Goal: Task Accomplishment & Management: Manage account settings

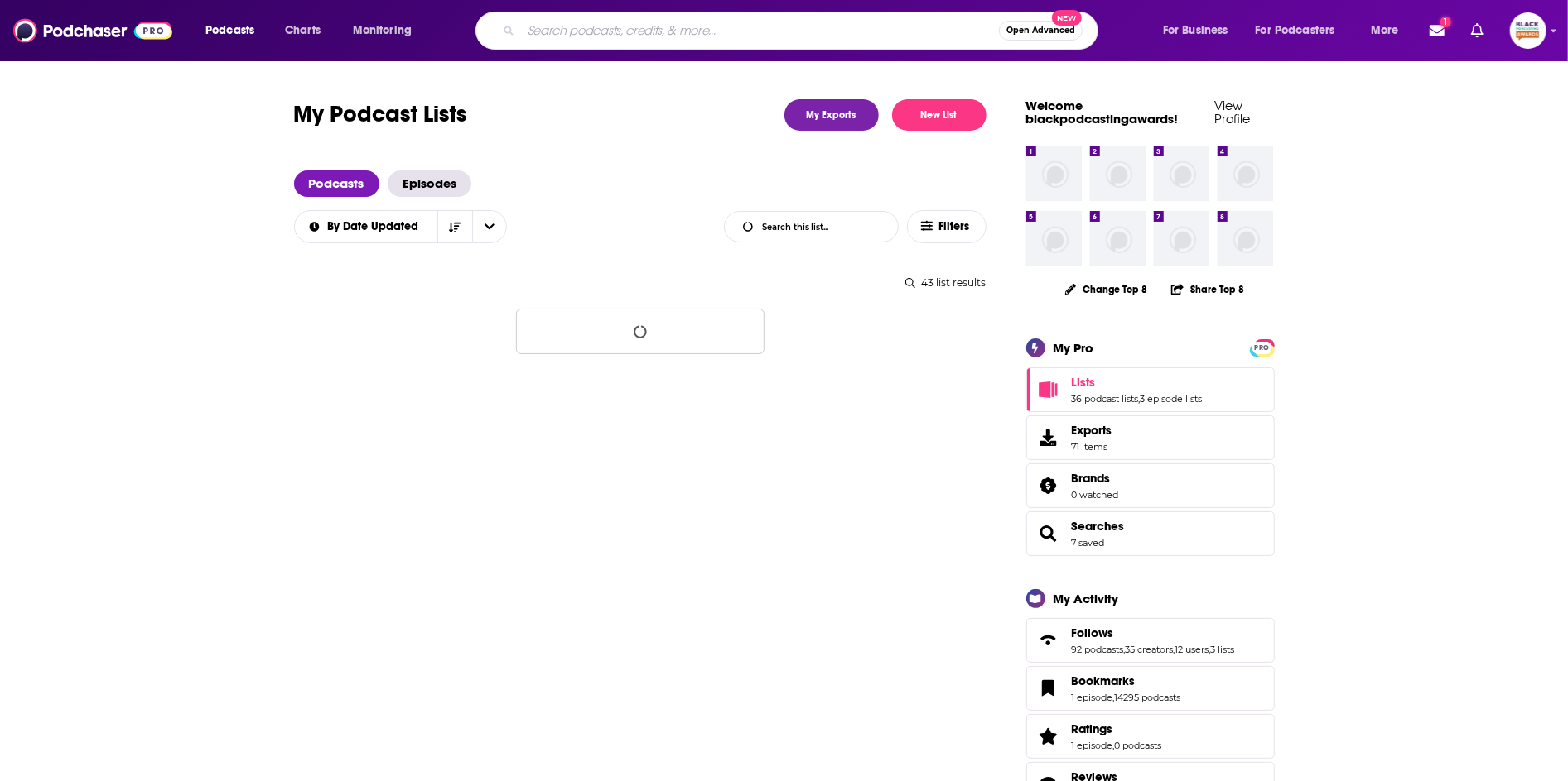
click at [578, 34] on input "Search podcasts, credits, & more..." at bounding box center [759, 30] width 477 height 27
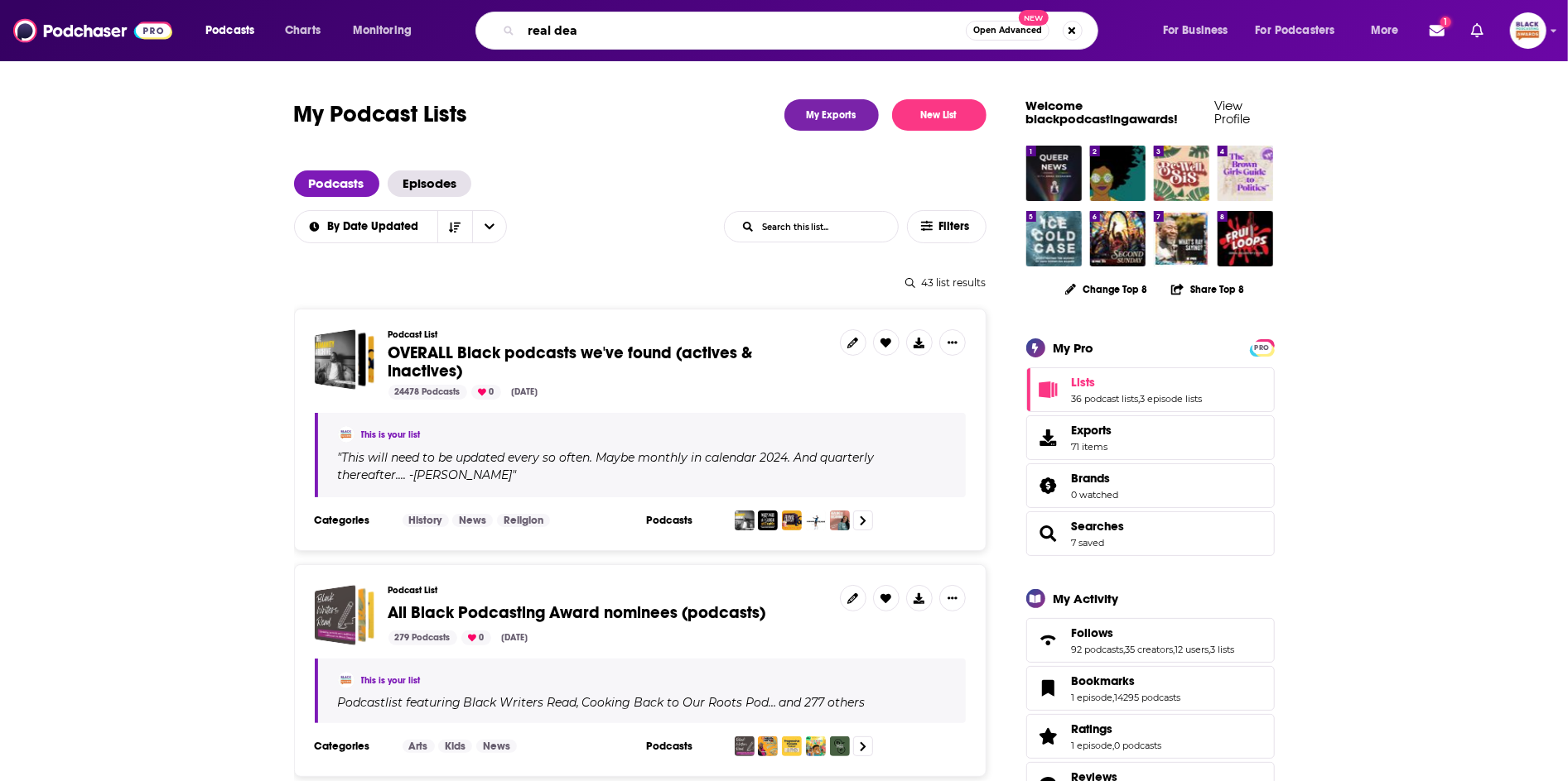
type input "real deal"
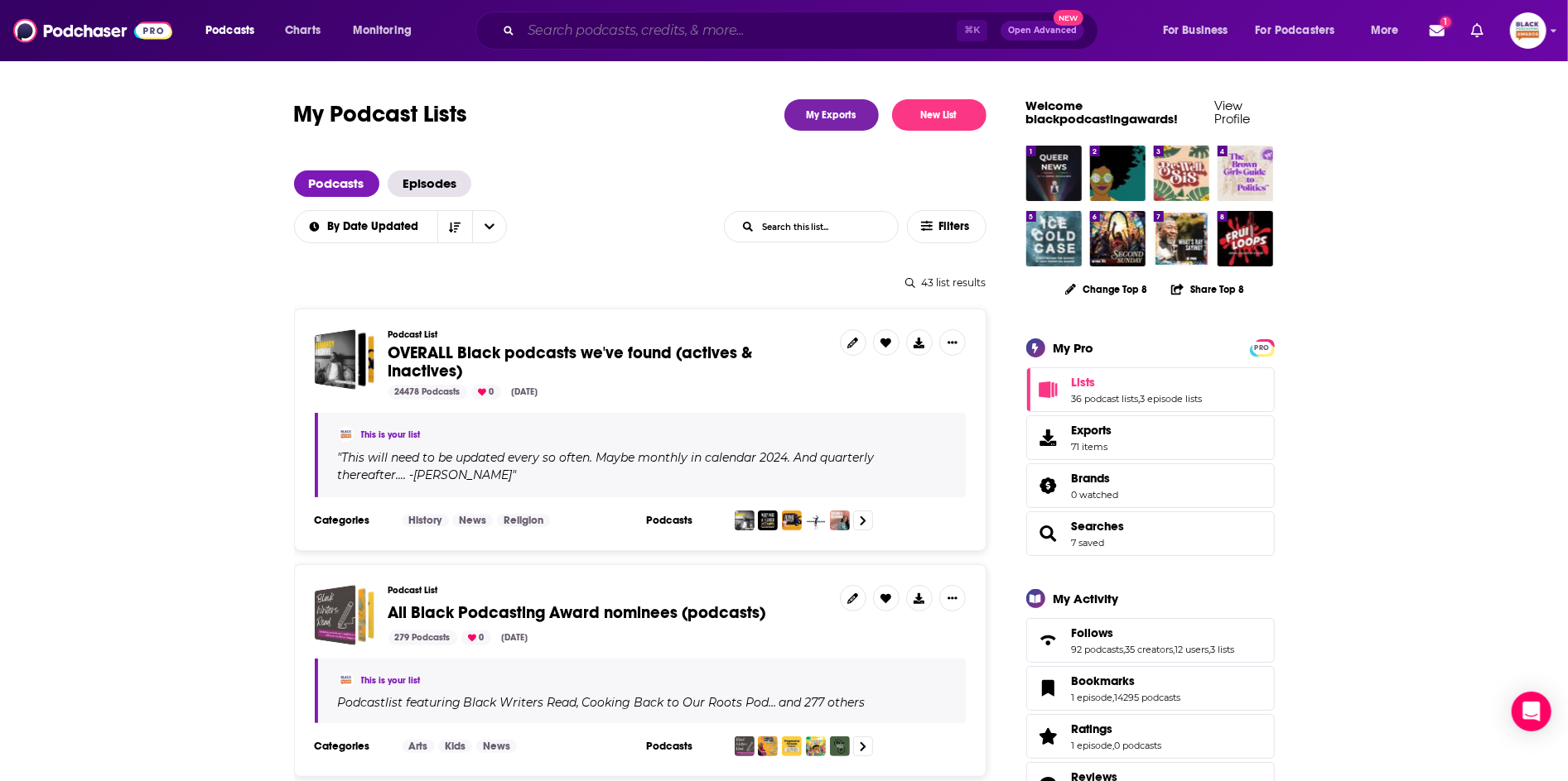
click at [659, 36] on input "Search podcasts, credits, & more..." at bounding box center [738, 30] width 436 height 27
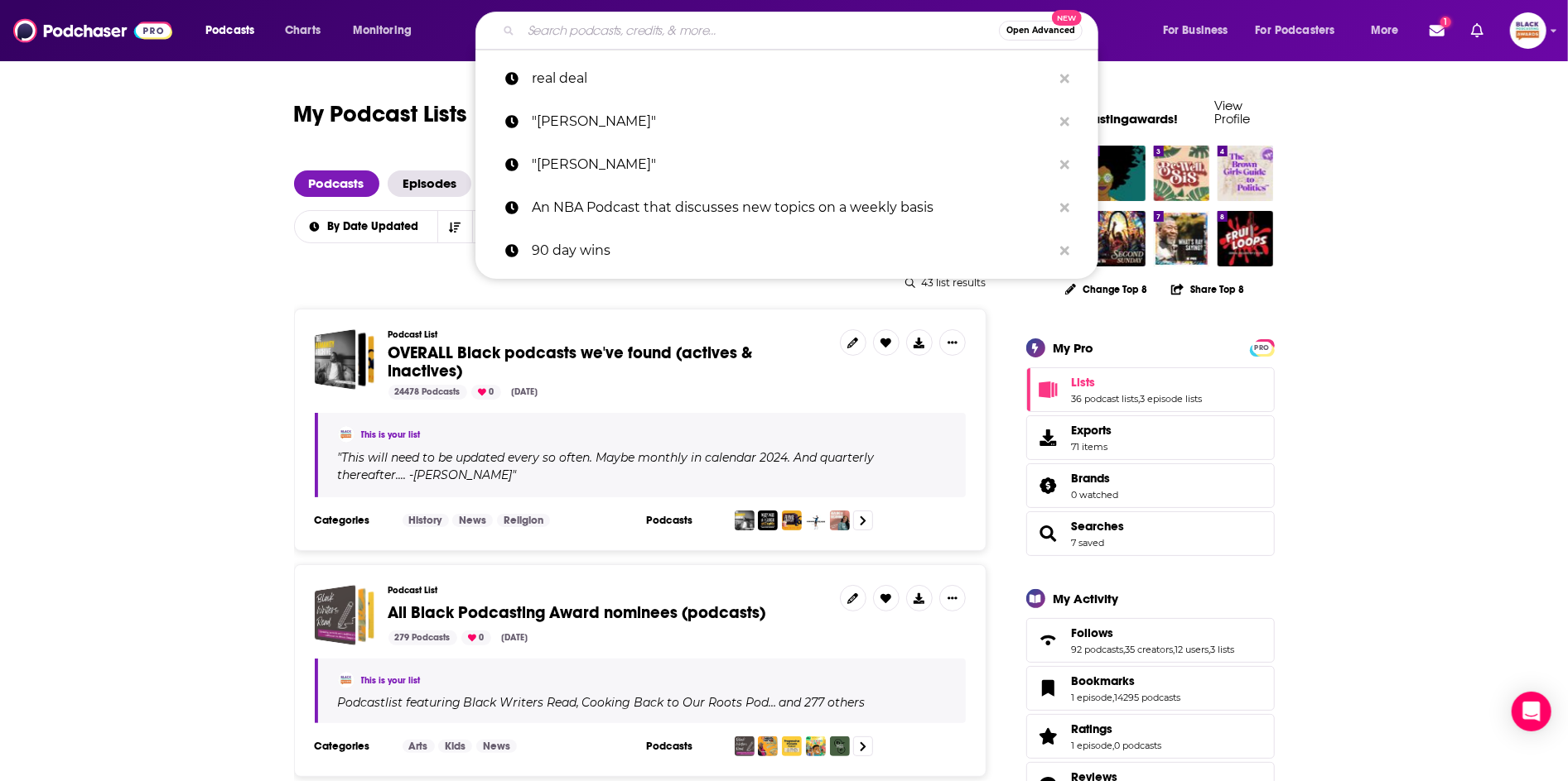
paste input "Tables Ladders Pod"
type input "Tables Ladders Pod"
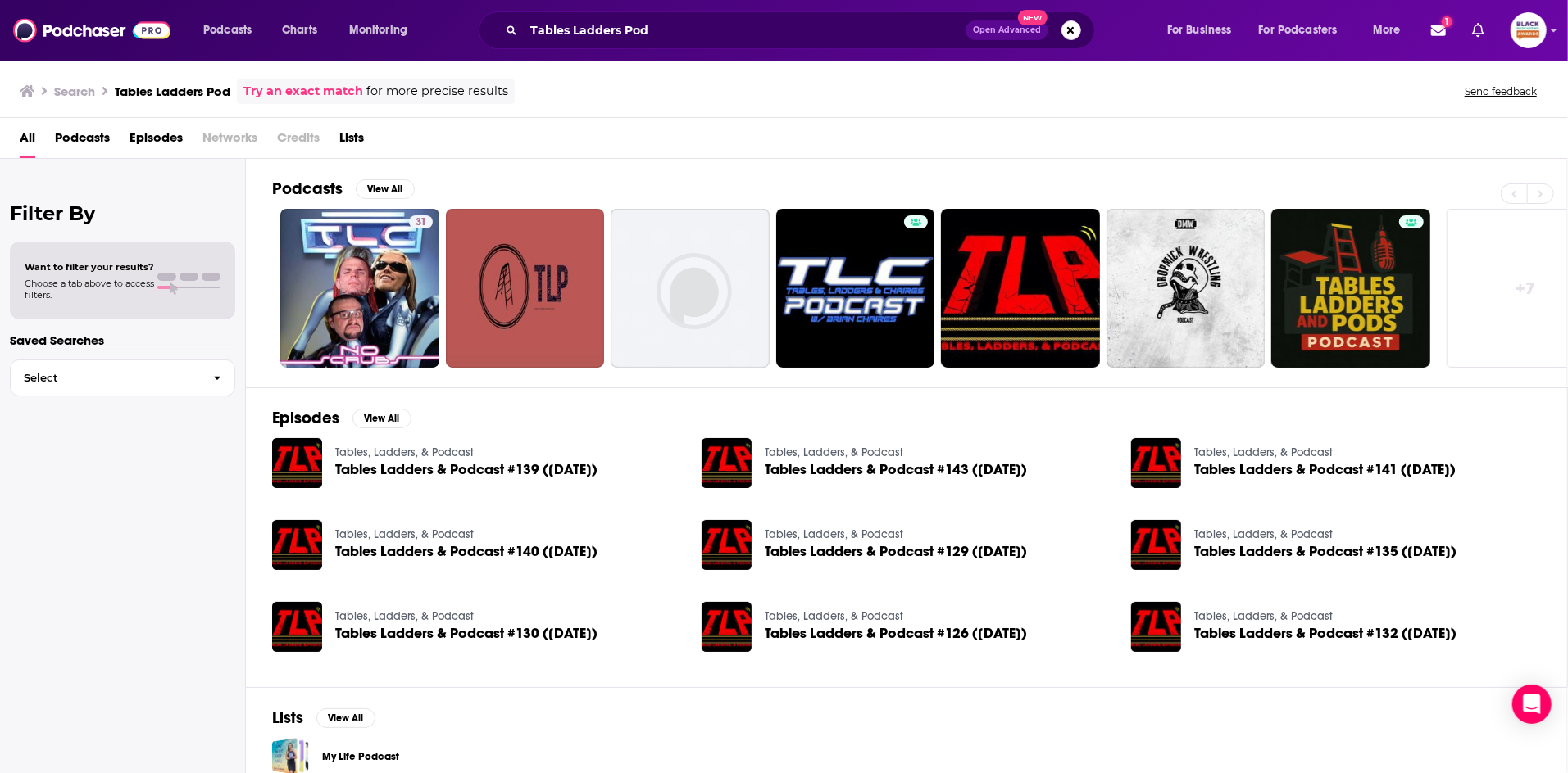
click at [316, 95] on link "Try an exact match" at bounding box center [303, 91] width 120 height 19
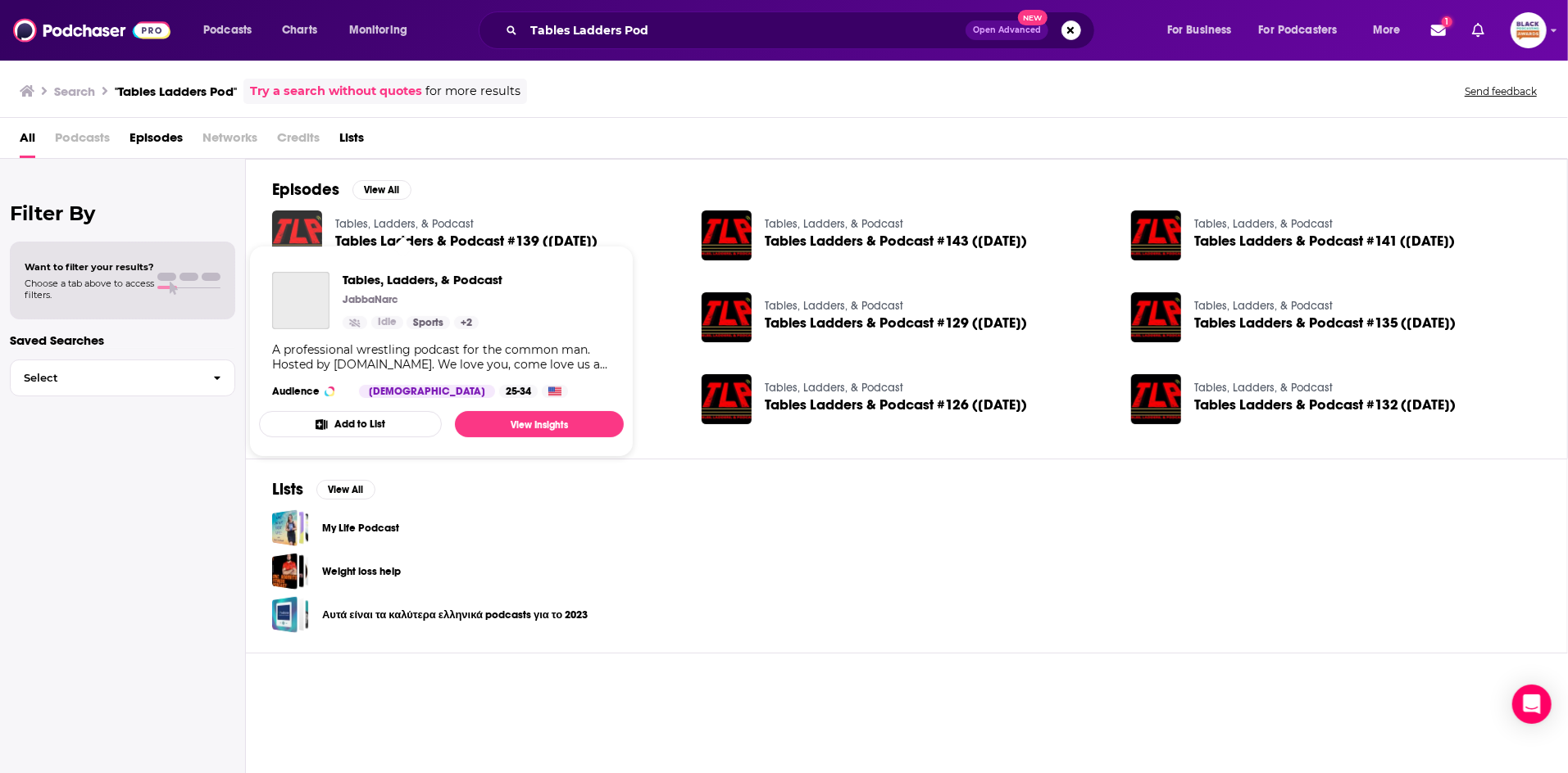
click at [298, 228] on img "Tables Ladders & Podcast #139 (01/20/16)" at bounding box center [297, 235] width 50 height 50
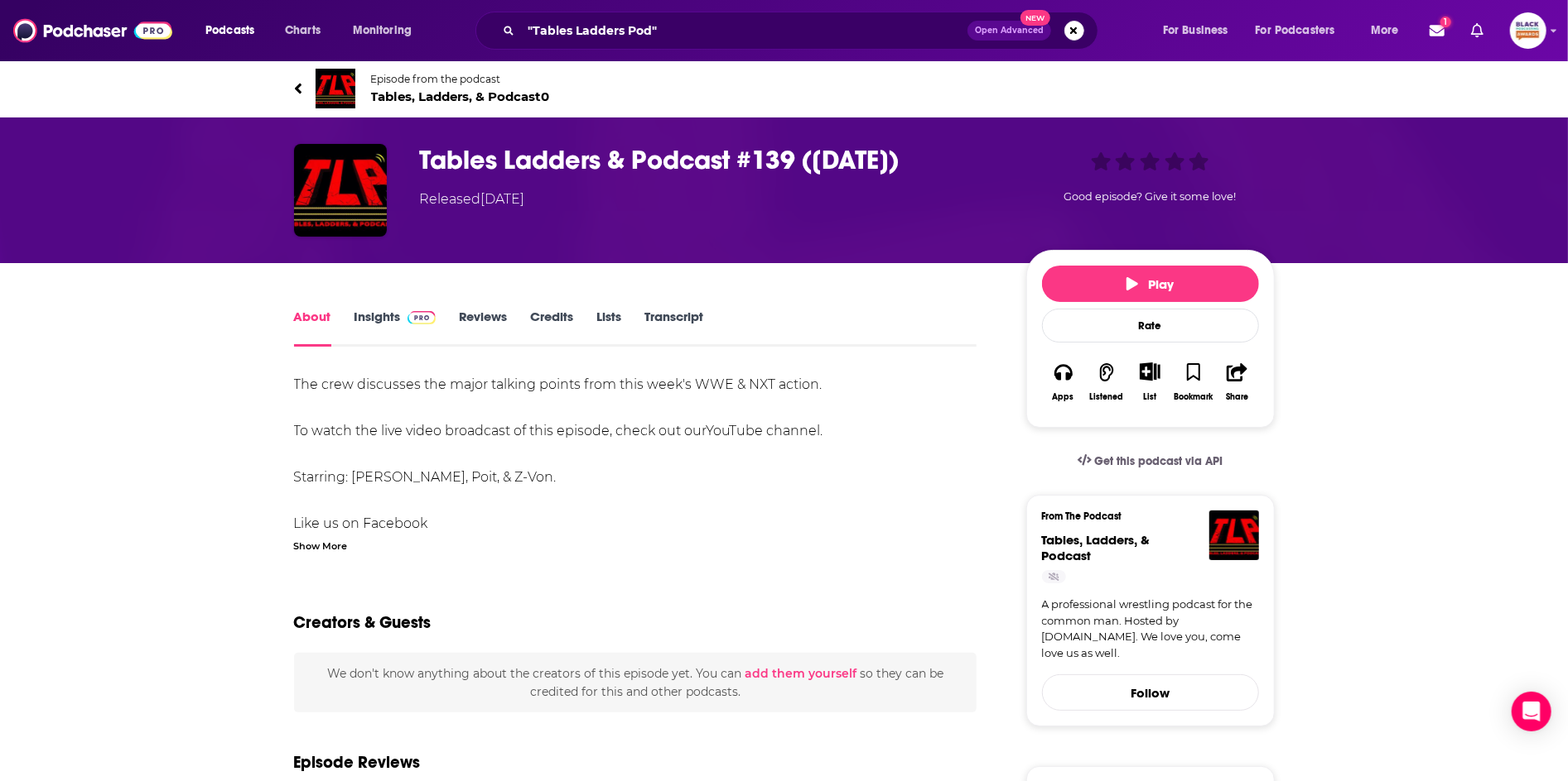
click at [350, 89] on img at bounding box center [335, 89] width 40 height 40
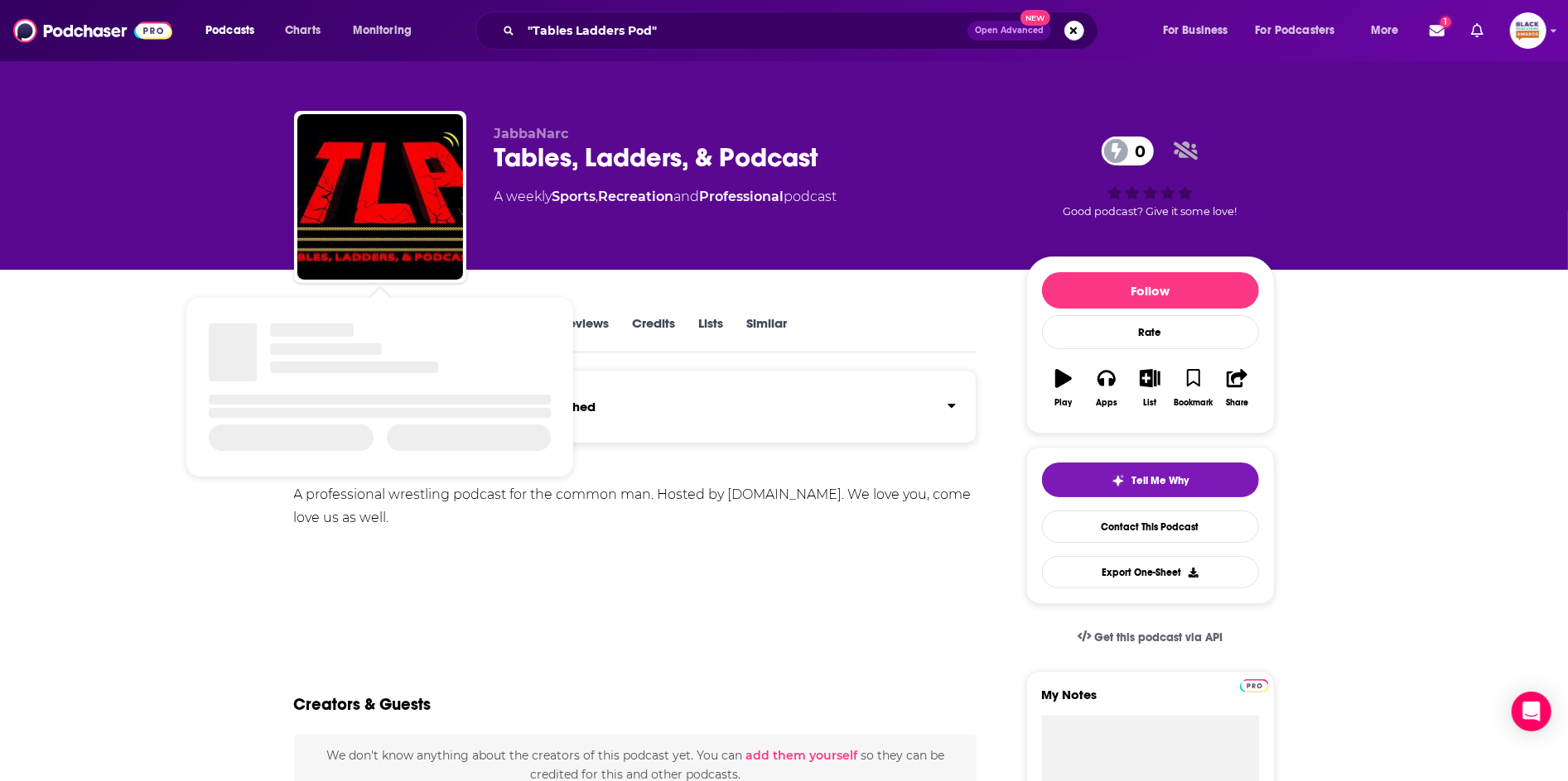
click at [714, 411] on div "Podcast may be on a hiatus or finished" at bounding box center [635, 406] width 683 height 73
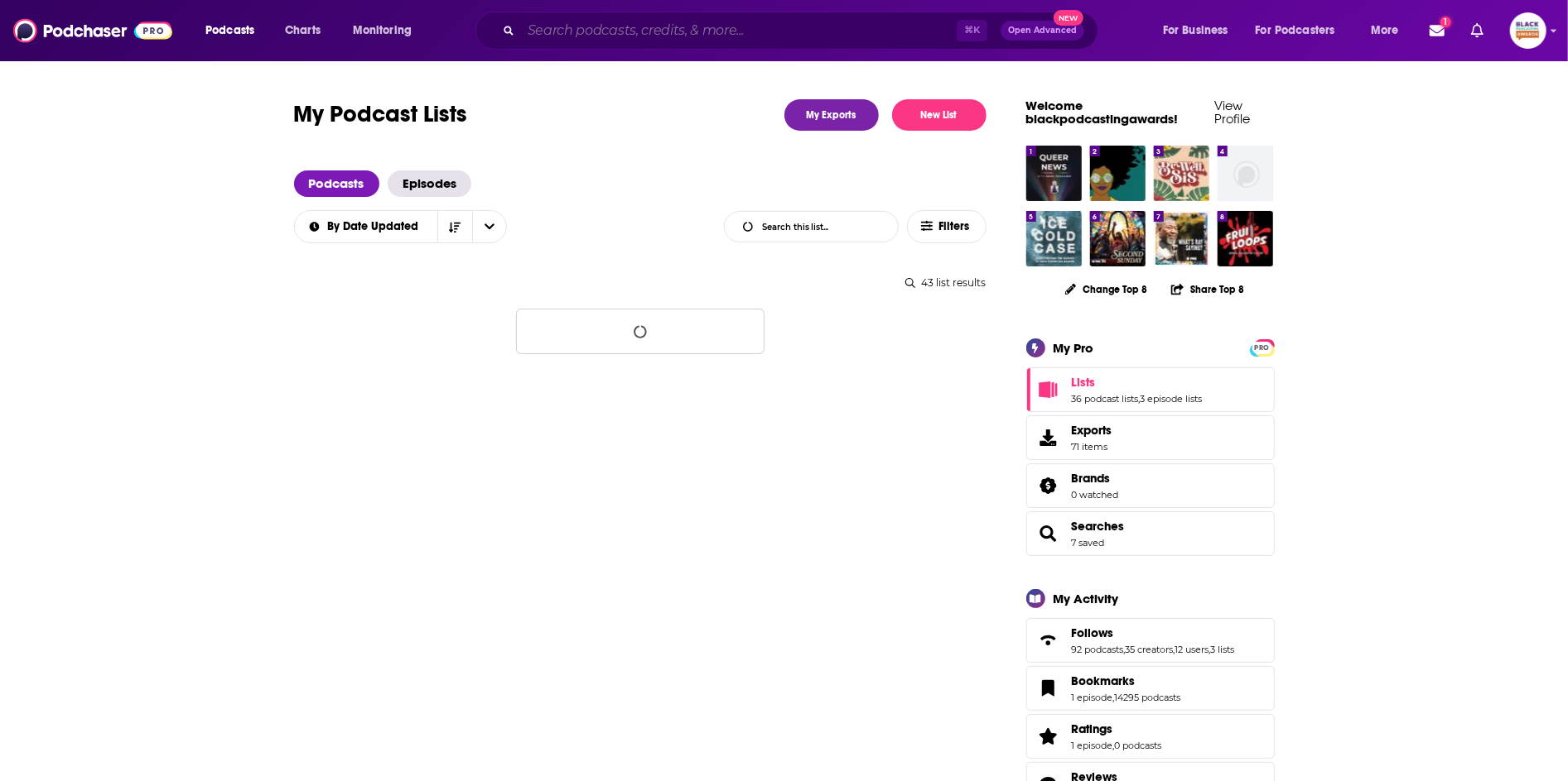
click at [591, 32] on input "Search podcasts, credits, & more..." at bounding box center [738, 30] width 436 height 27
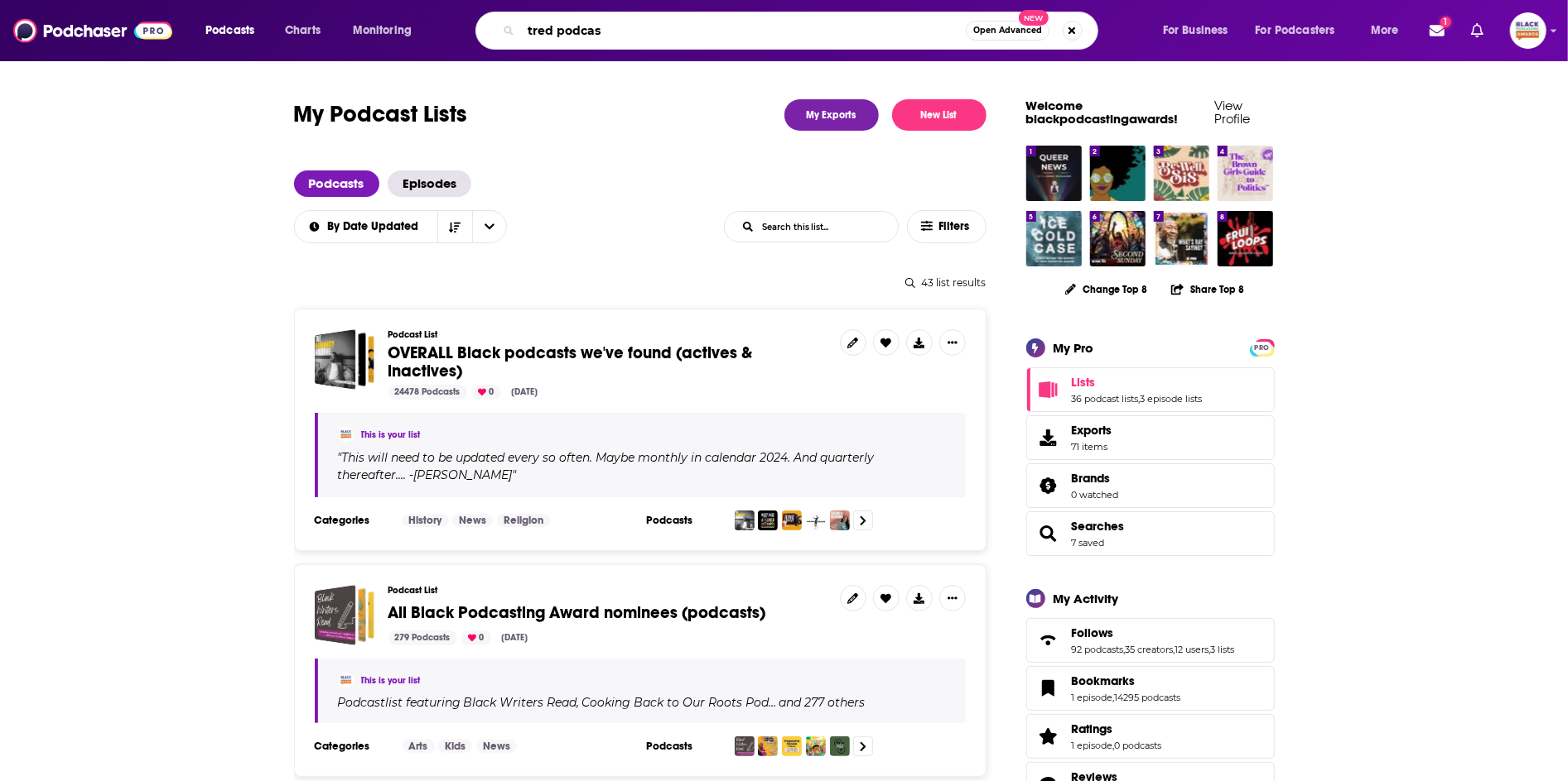
type input "tred podcast"
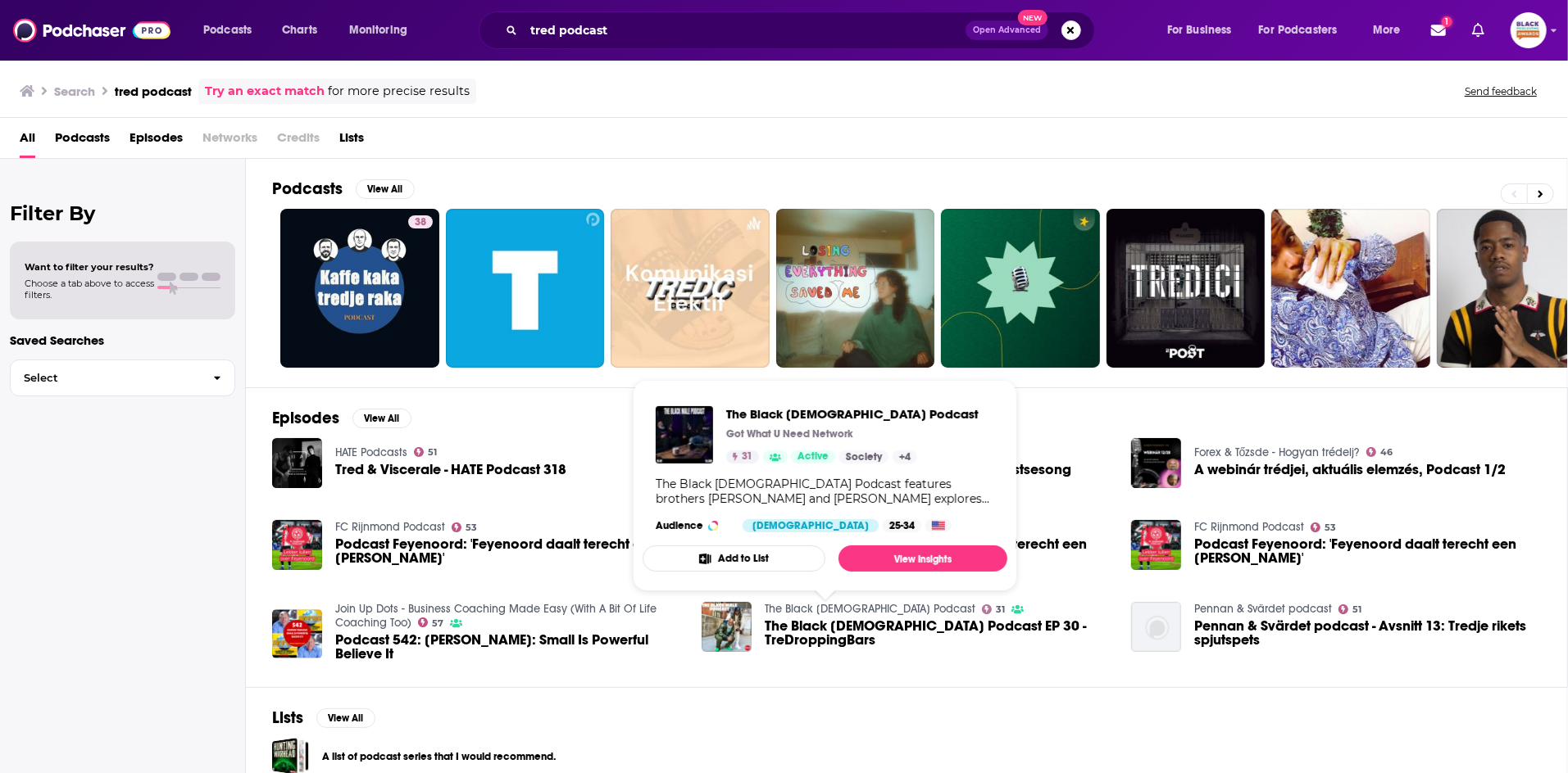
click at [784, 552] on button "Add to List" at bounding box center [734, 559] width 183 height 26
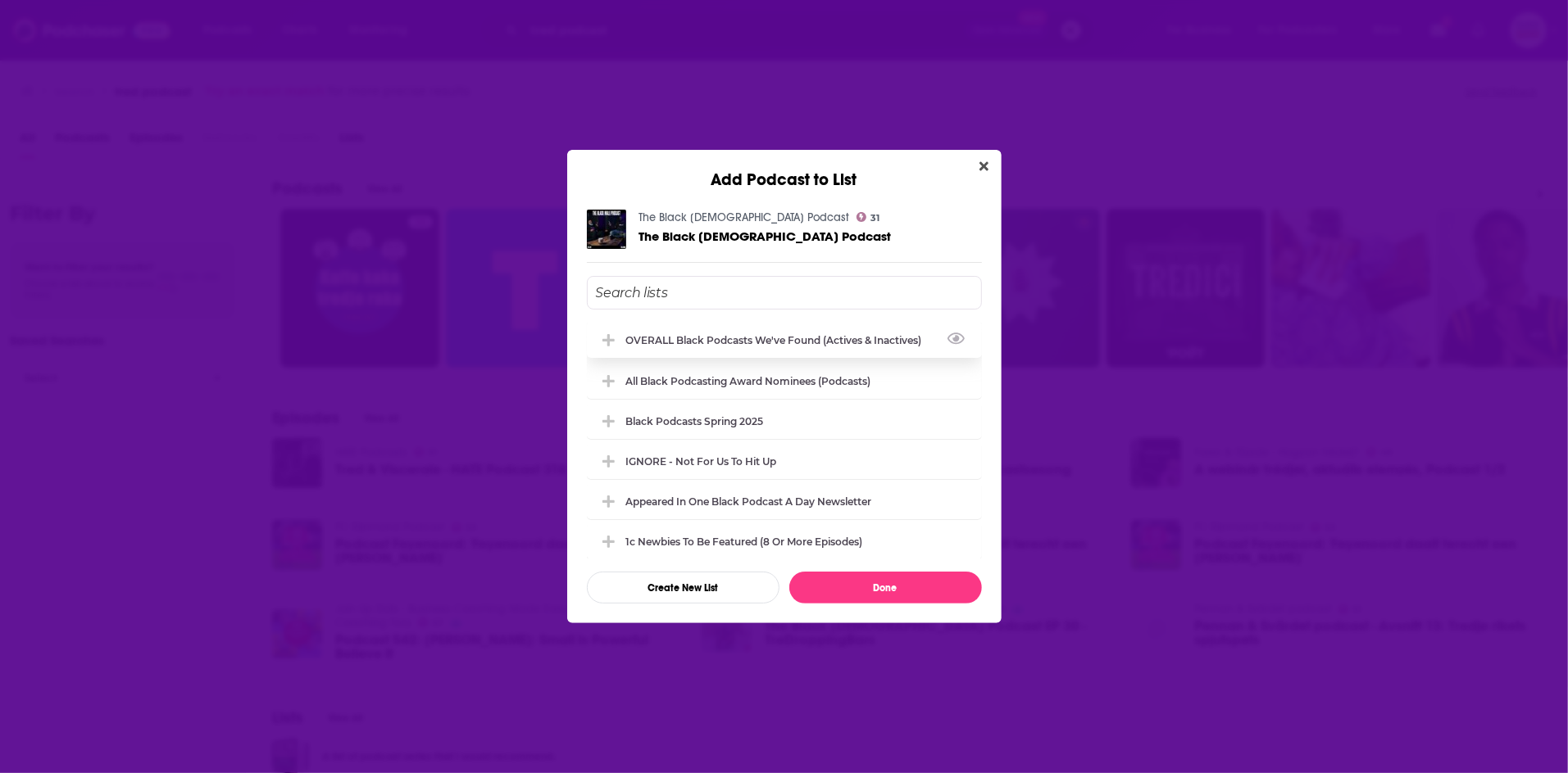
click at [768, 350] on div "OVERALL Black podcasts we've found (actives & inactives)" at bounding box center [784, 340] width 395 height 36
click at [839, 586] on button "Done" at bounding box center [885, 587] width 192 height 32
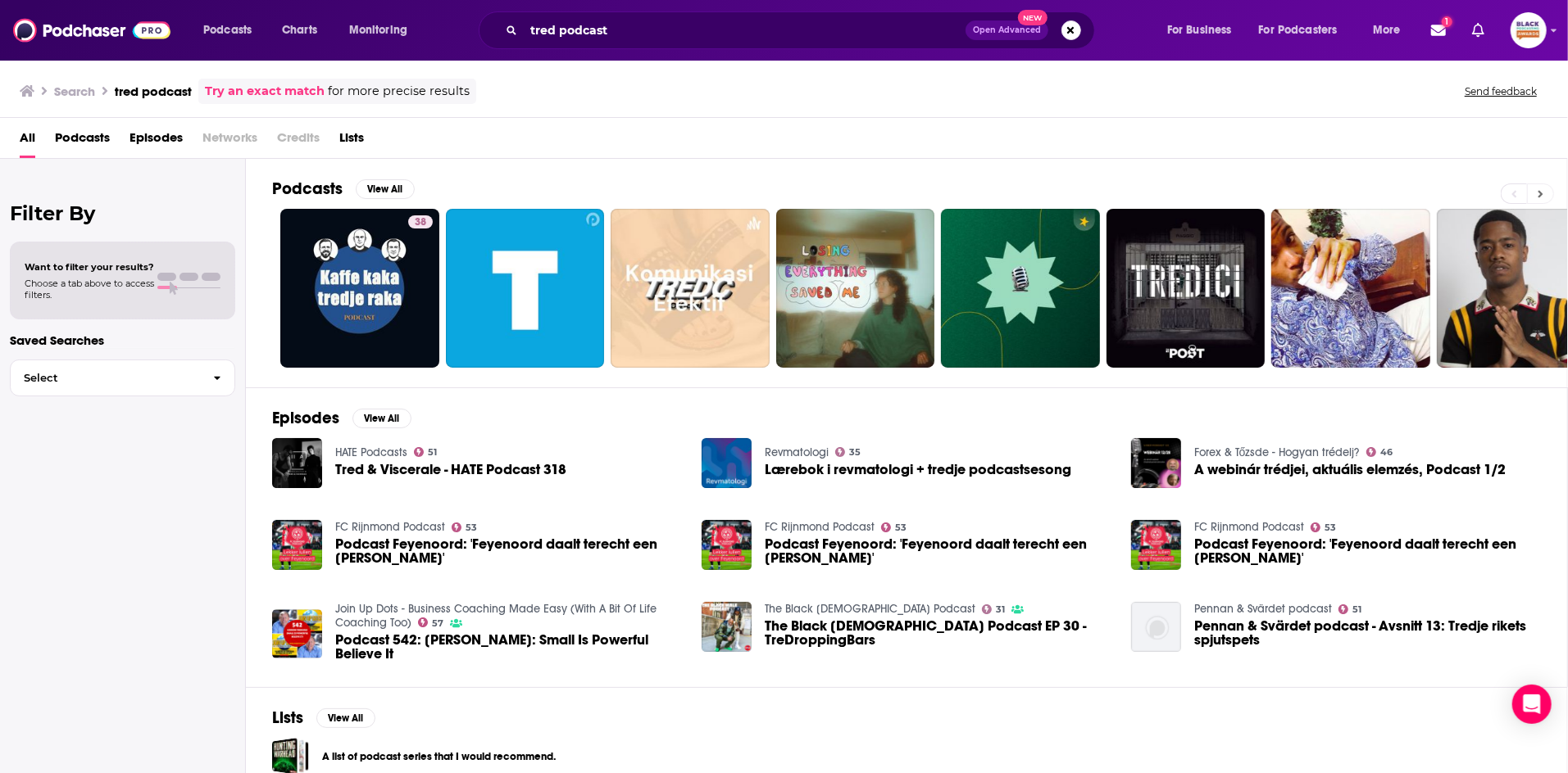
click at [1540, 189] on icon at bounding box center [1540, 194] width 6 height 11
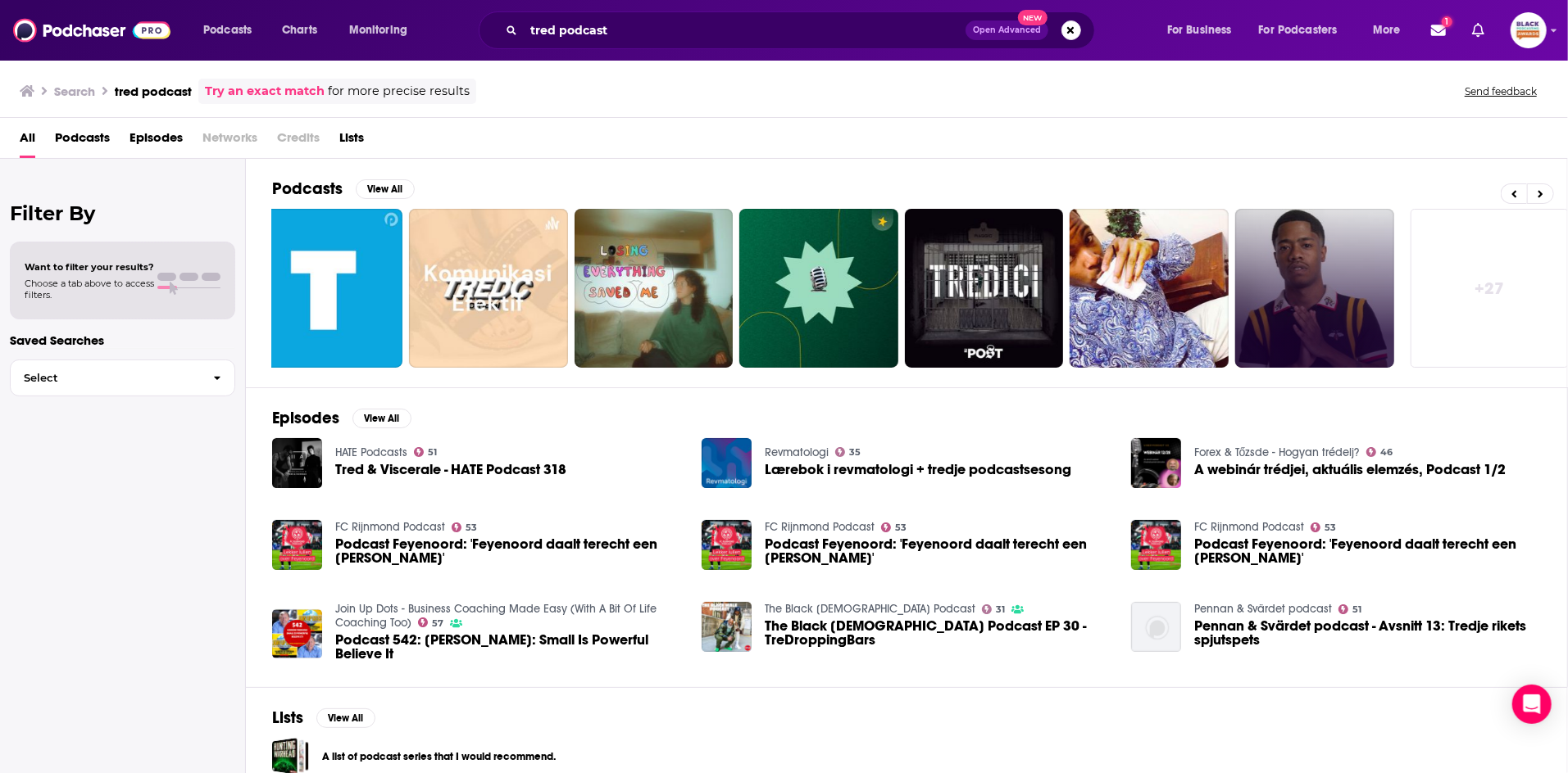
scroll to position [0, 209]
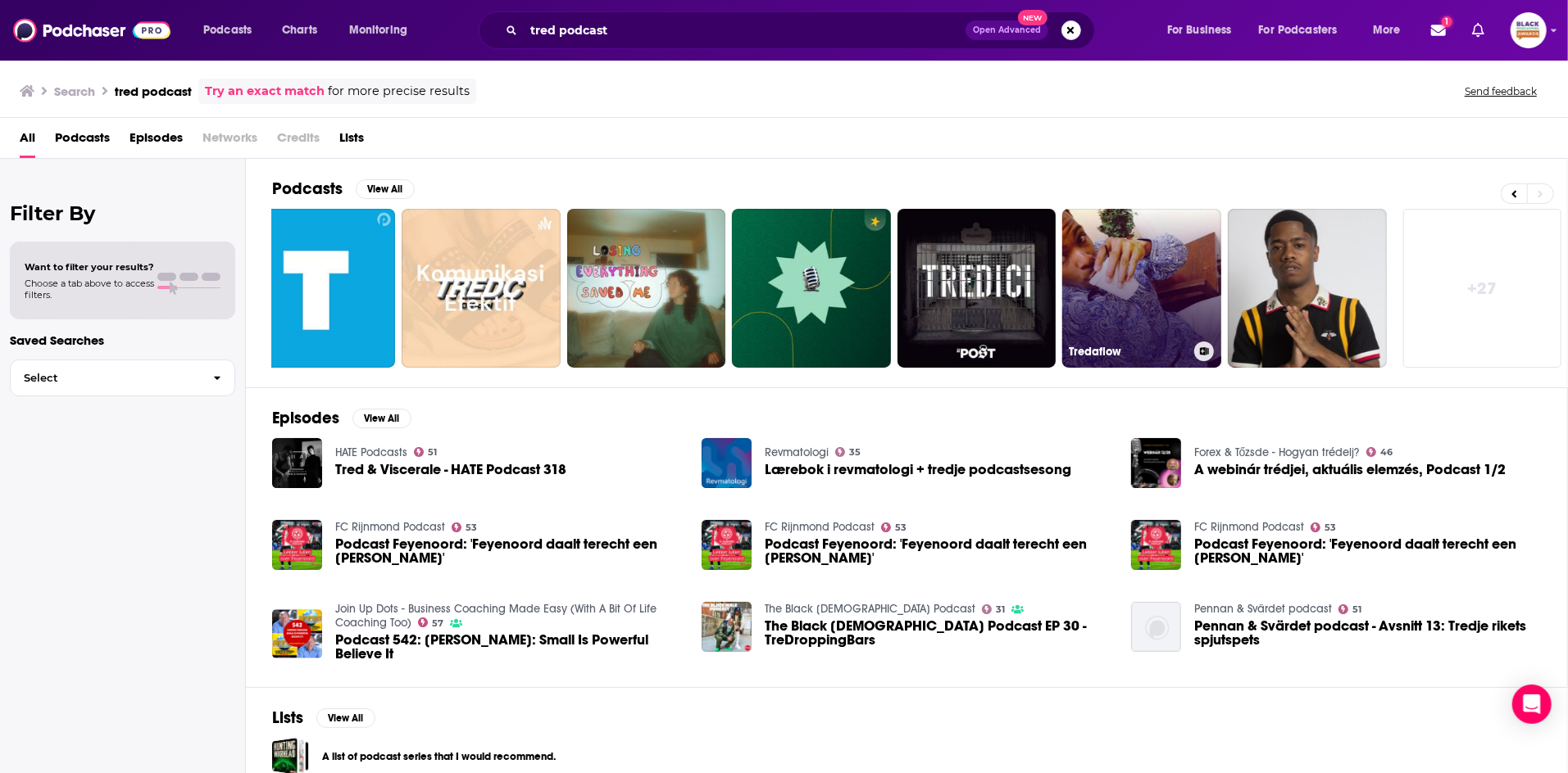
click at [1201, 348] on icon at bounding box center [1204, 352] width 9 height 9
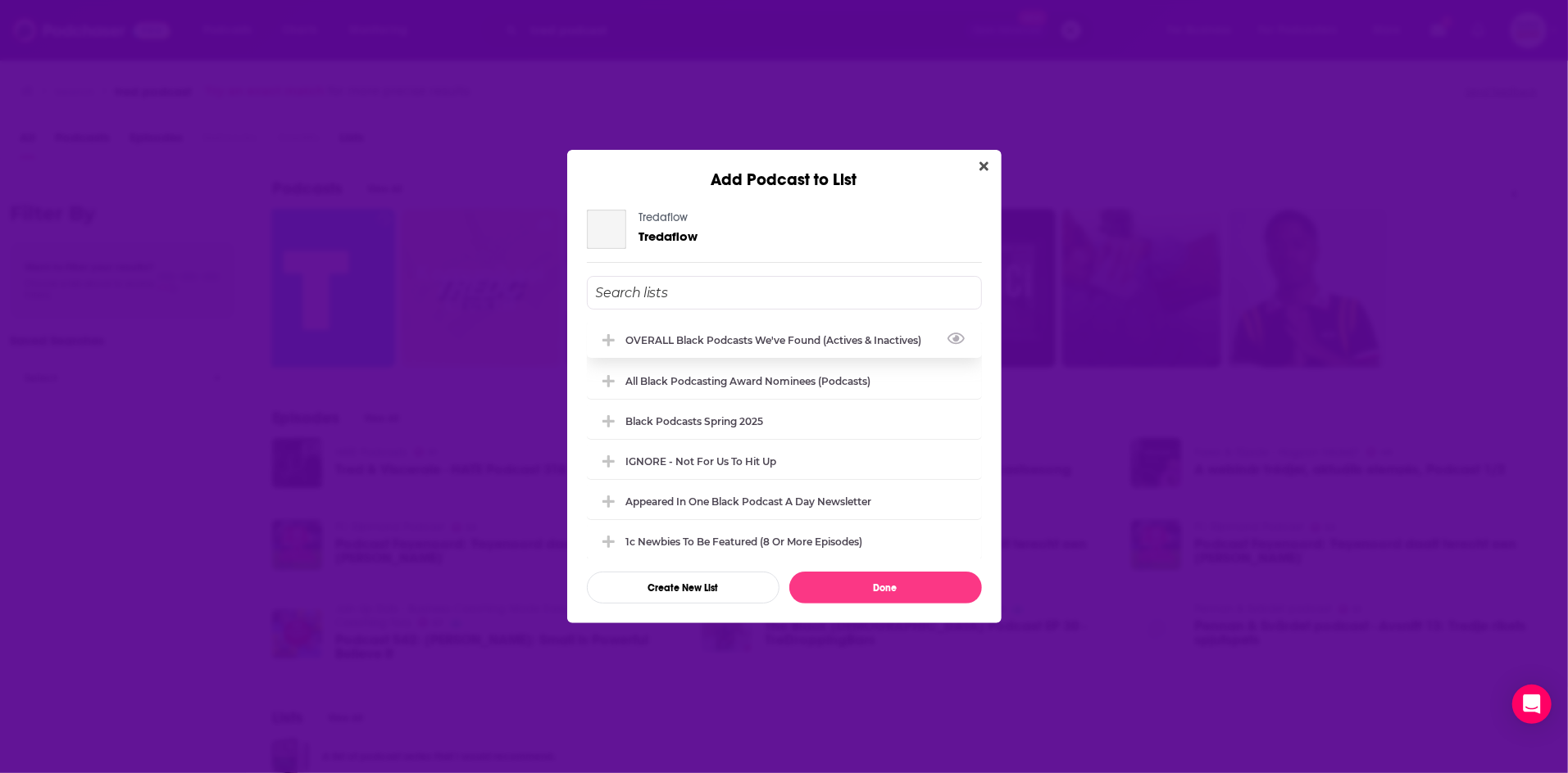
click at [833, 338] on div "OVERALL Black podcasts we've found (actives & inactives)" at bounding box center [779, 340] width 306 height 12
click at [837, 572] on button "Done" at bounding box center [885, 587] width 192 height 32
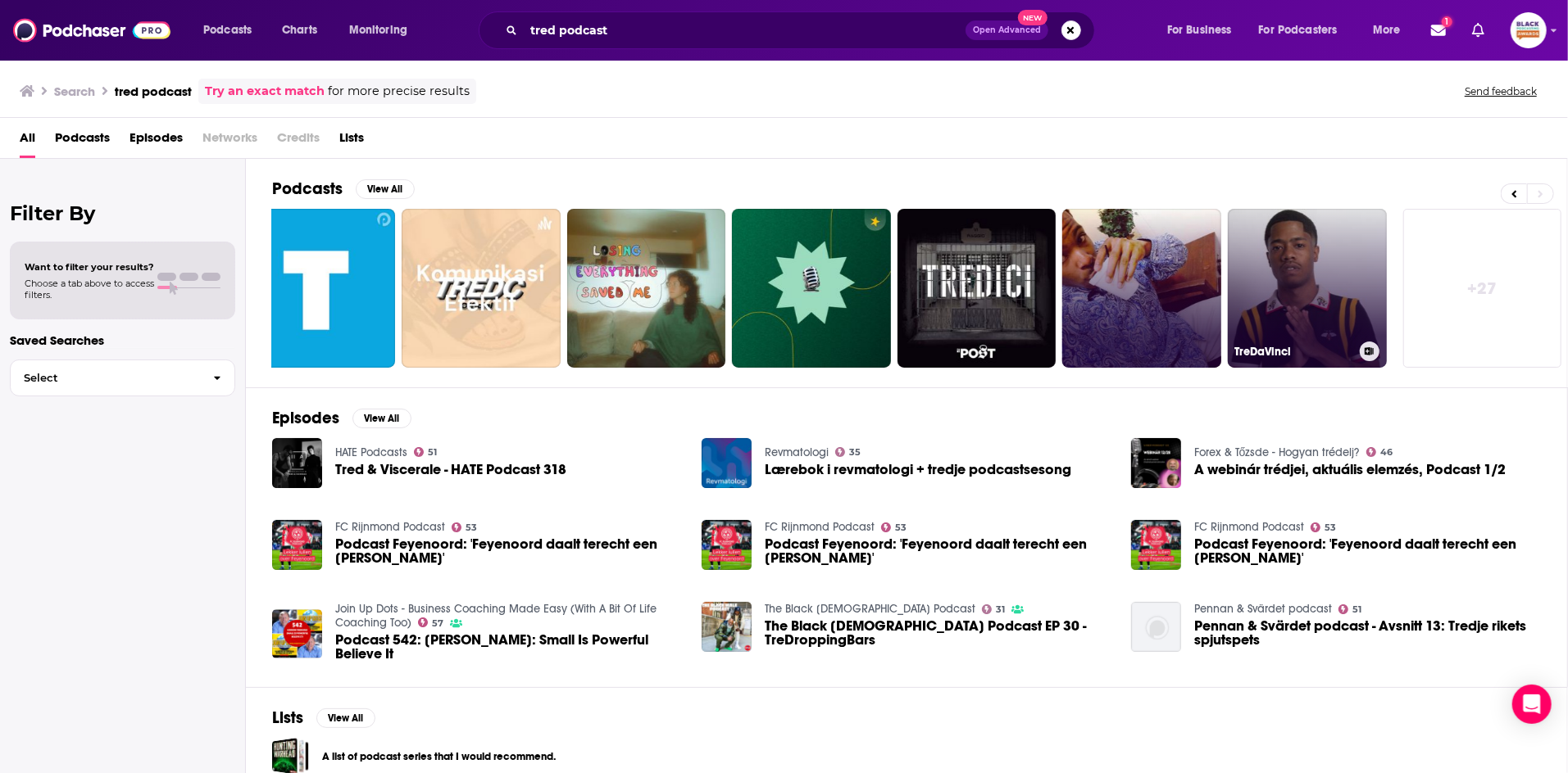
click at [1368, 348] on icon at bounding box center [1369, 352] width 9 height 9
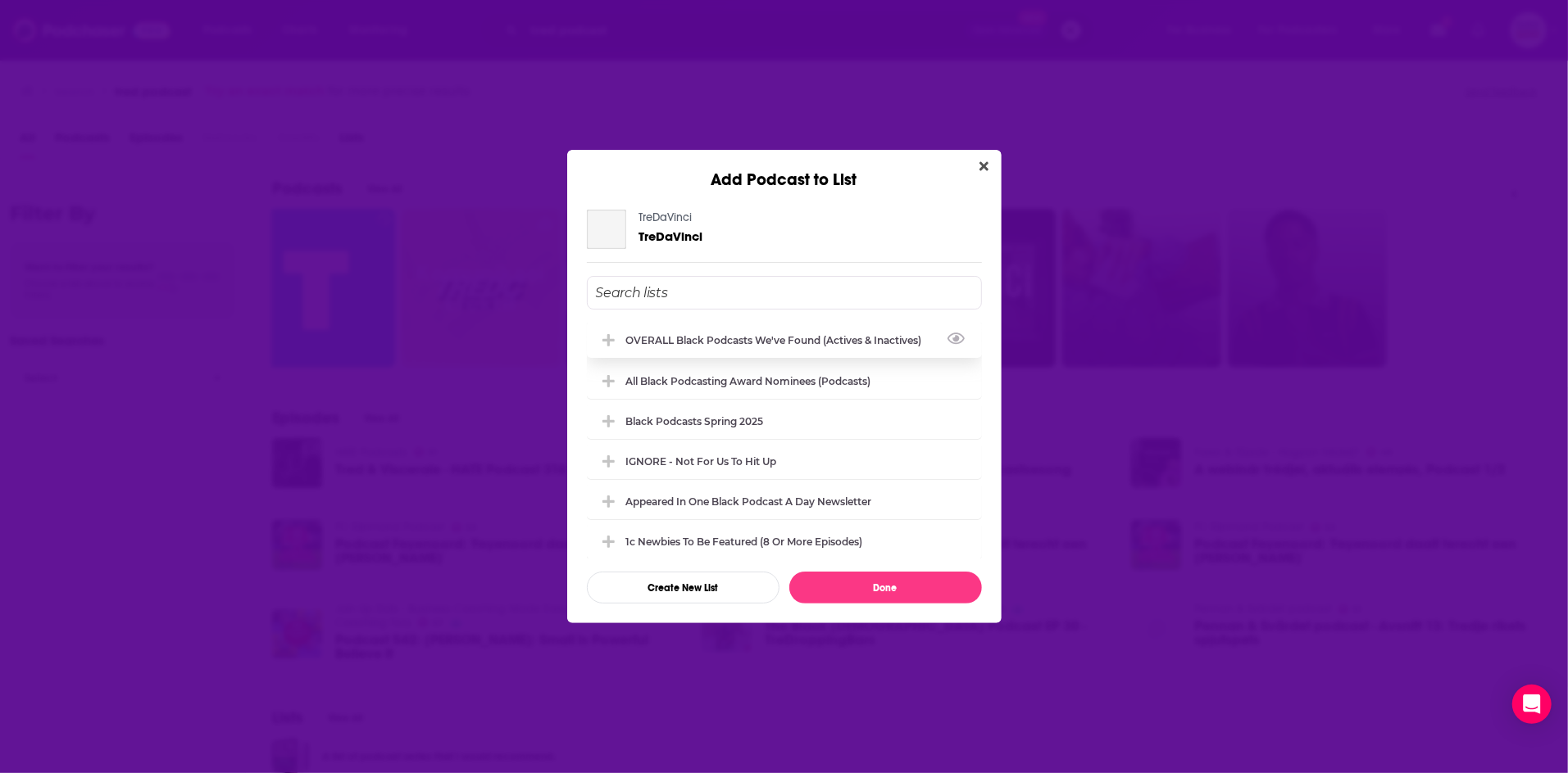
click at [813, 335] on div "OVERALL Black podcasts we've found (actives & inactives)" at bounding box center [779, 340] width 306 height 12
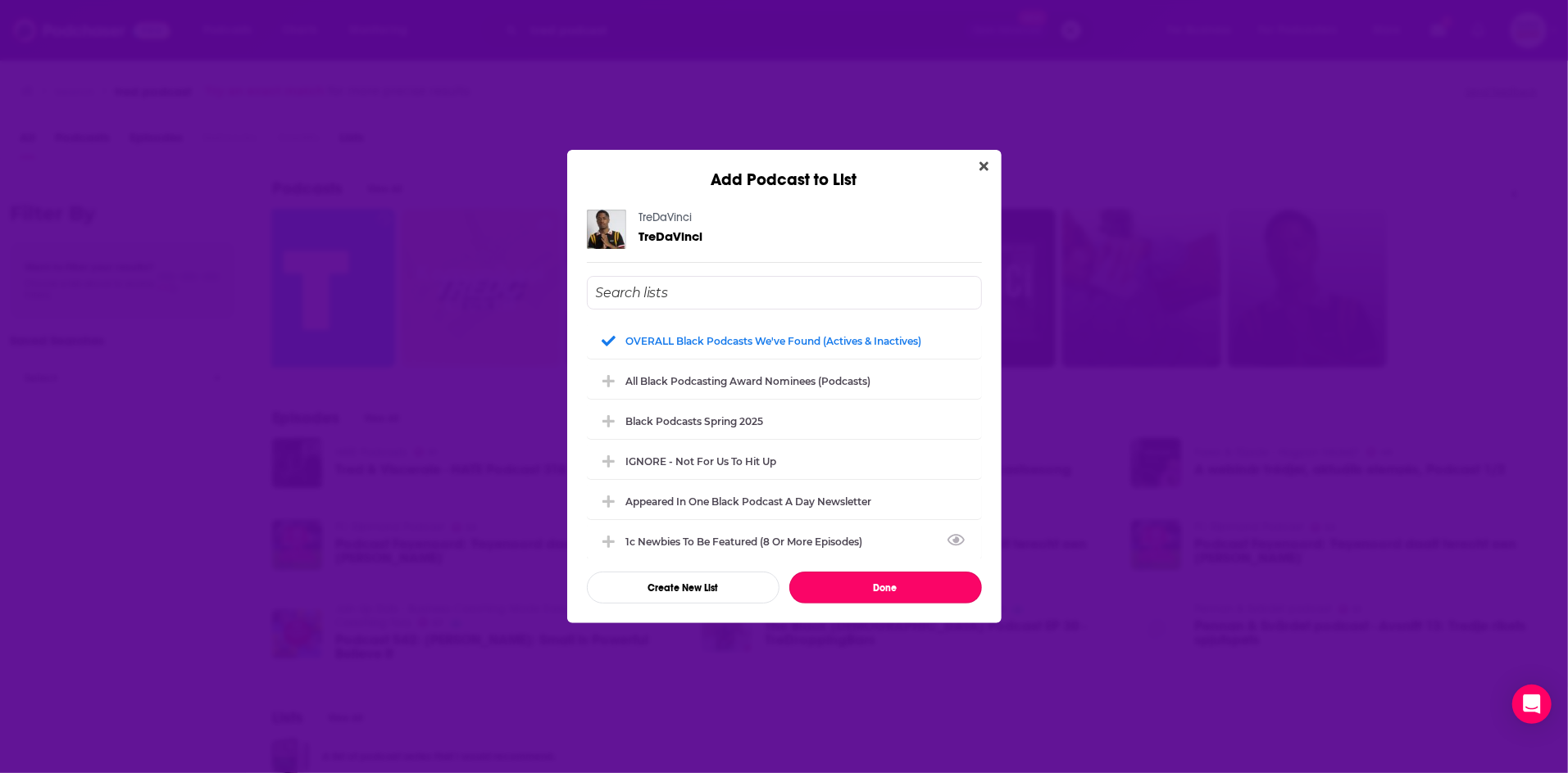
click at [901, 584] on button "Done" at bounding box center [885, 587] width 192 height 32
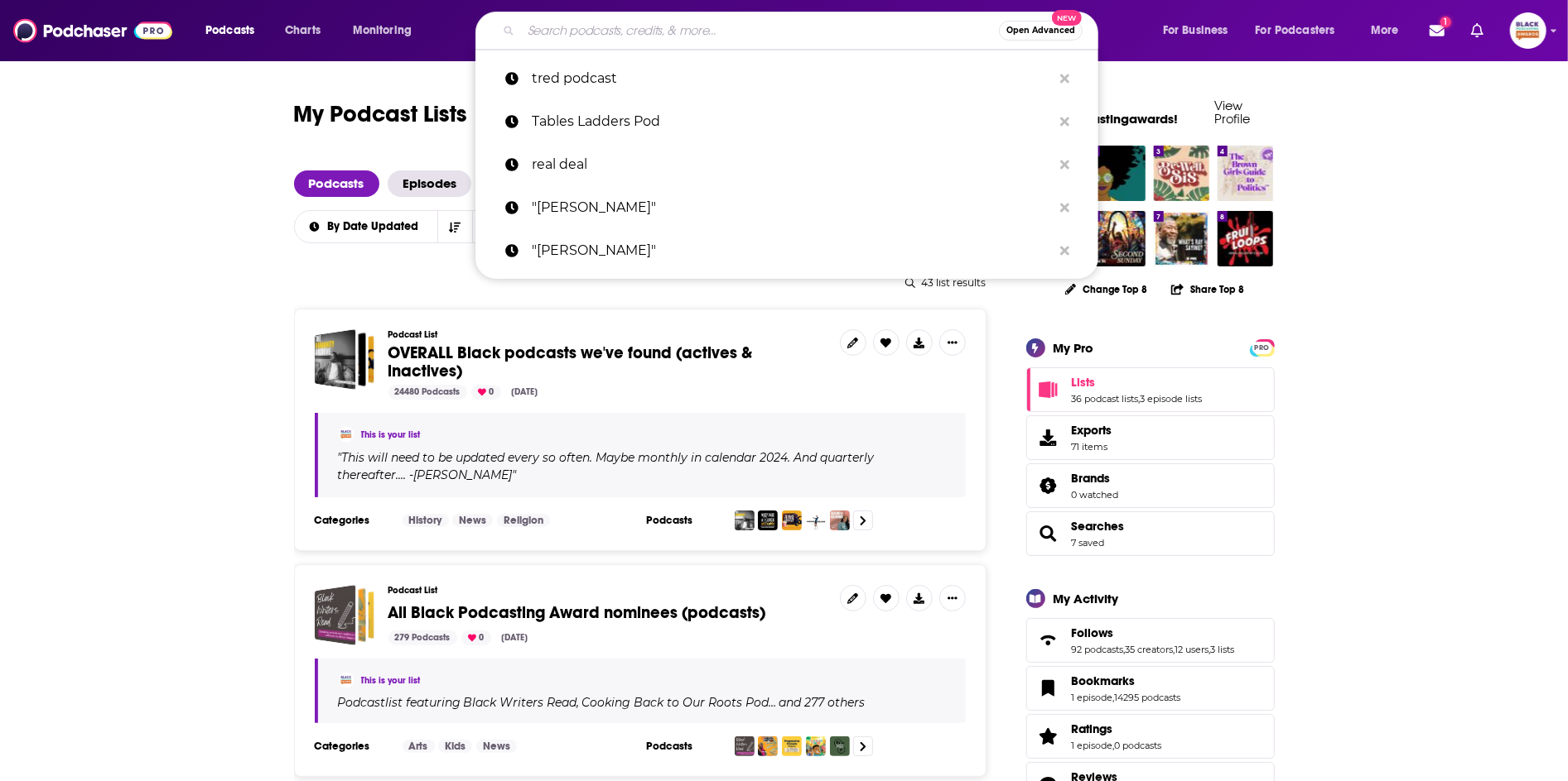
click at [597, 21] on input "Search podcasts, credits, & more..." at bounding box center [759, 30] width 477 height 27
paste input "Keep It Positive Sweetie"
type input "Keep It Positive Sweetie"
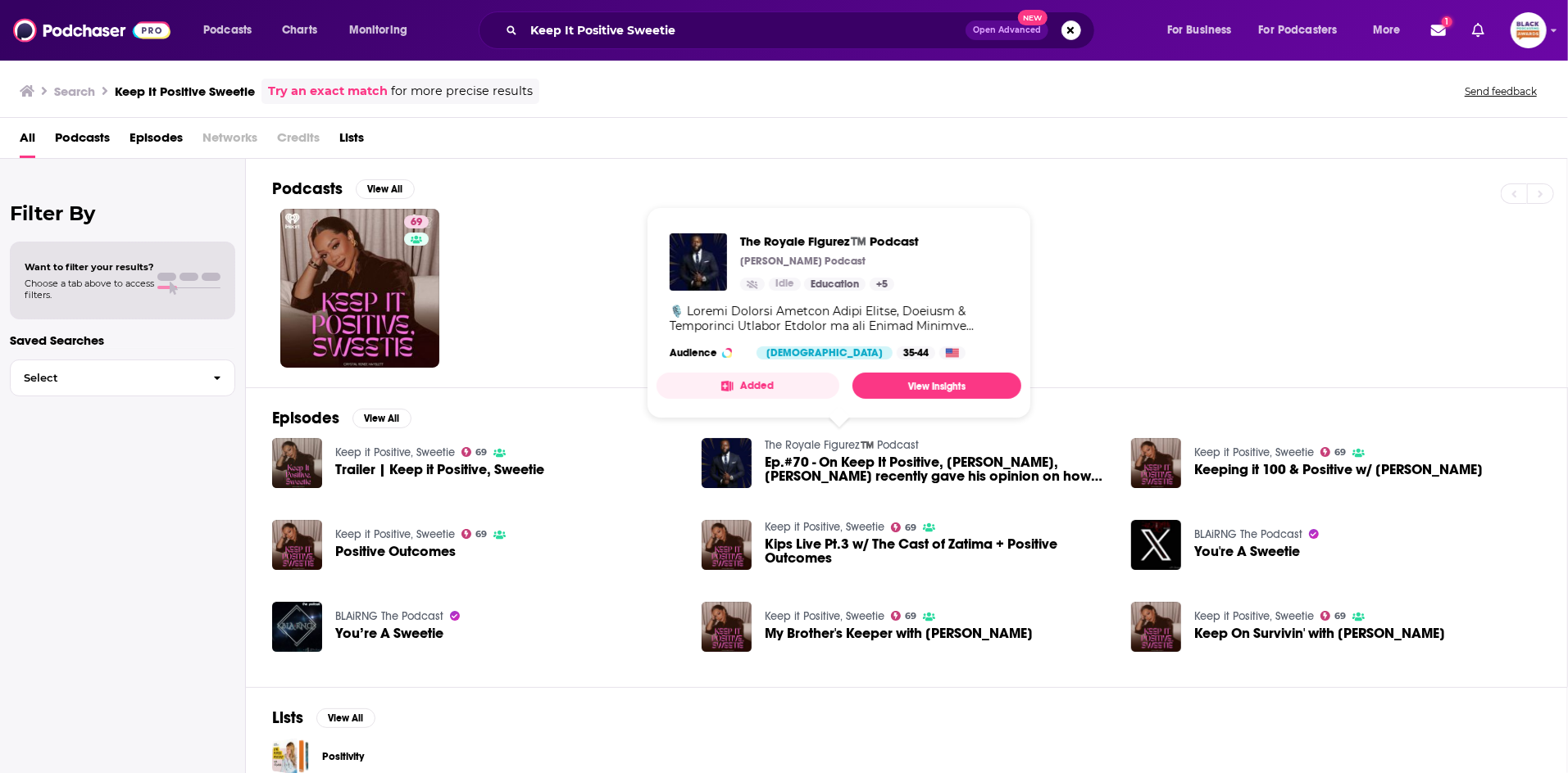
click at [797, 444] on link "The Royale Figurez™️ Podcast" at bounding box center [842, 445] width 154 height 14
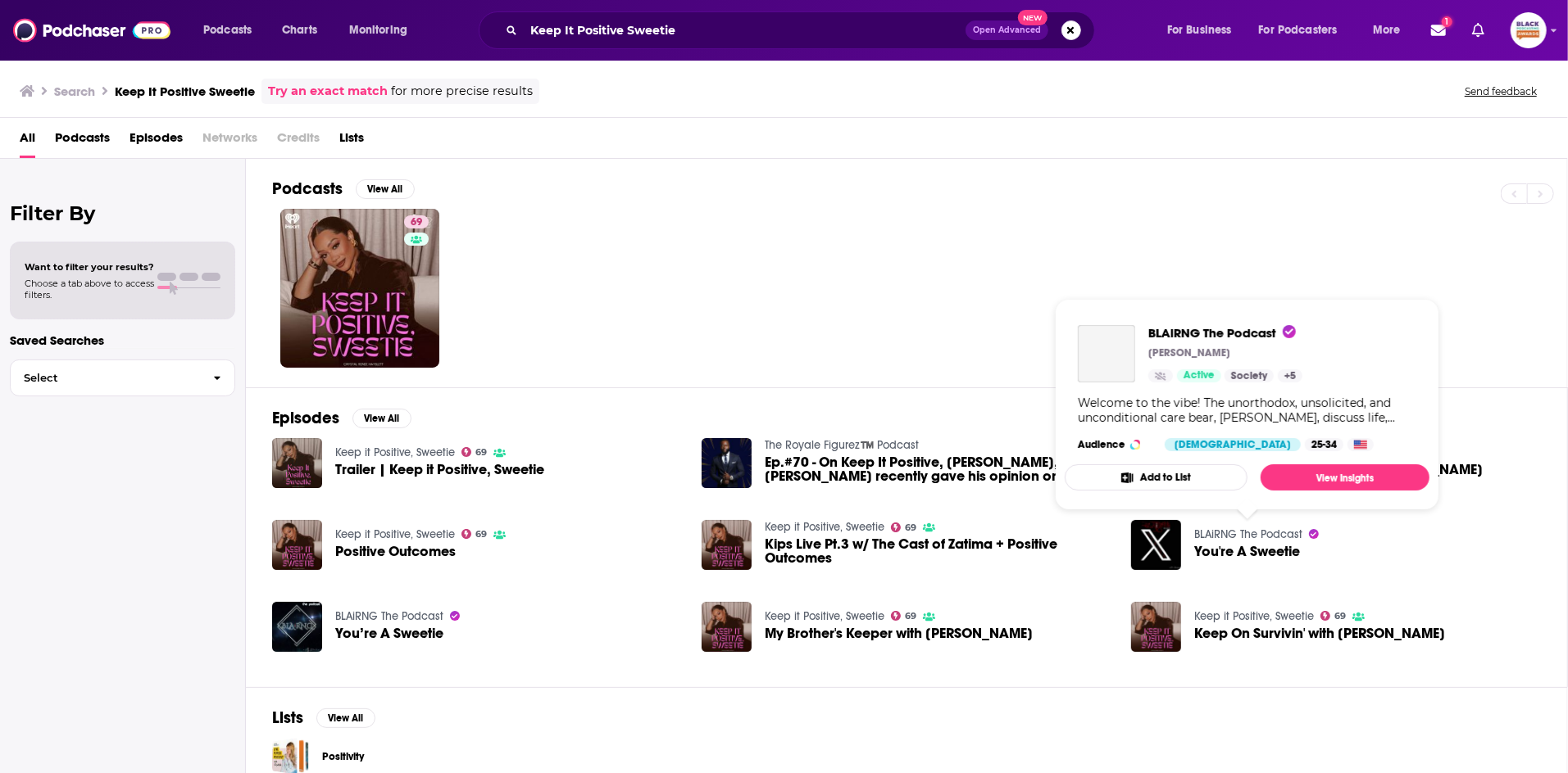
click at [1224, 531] on link "BLAiRNG The Podcast" at bounding box center [1248, 535] width 109 height 14
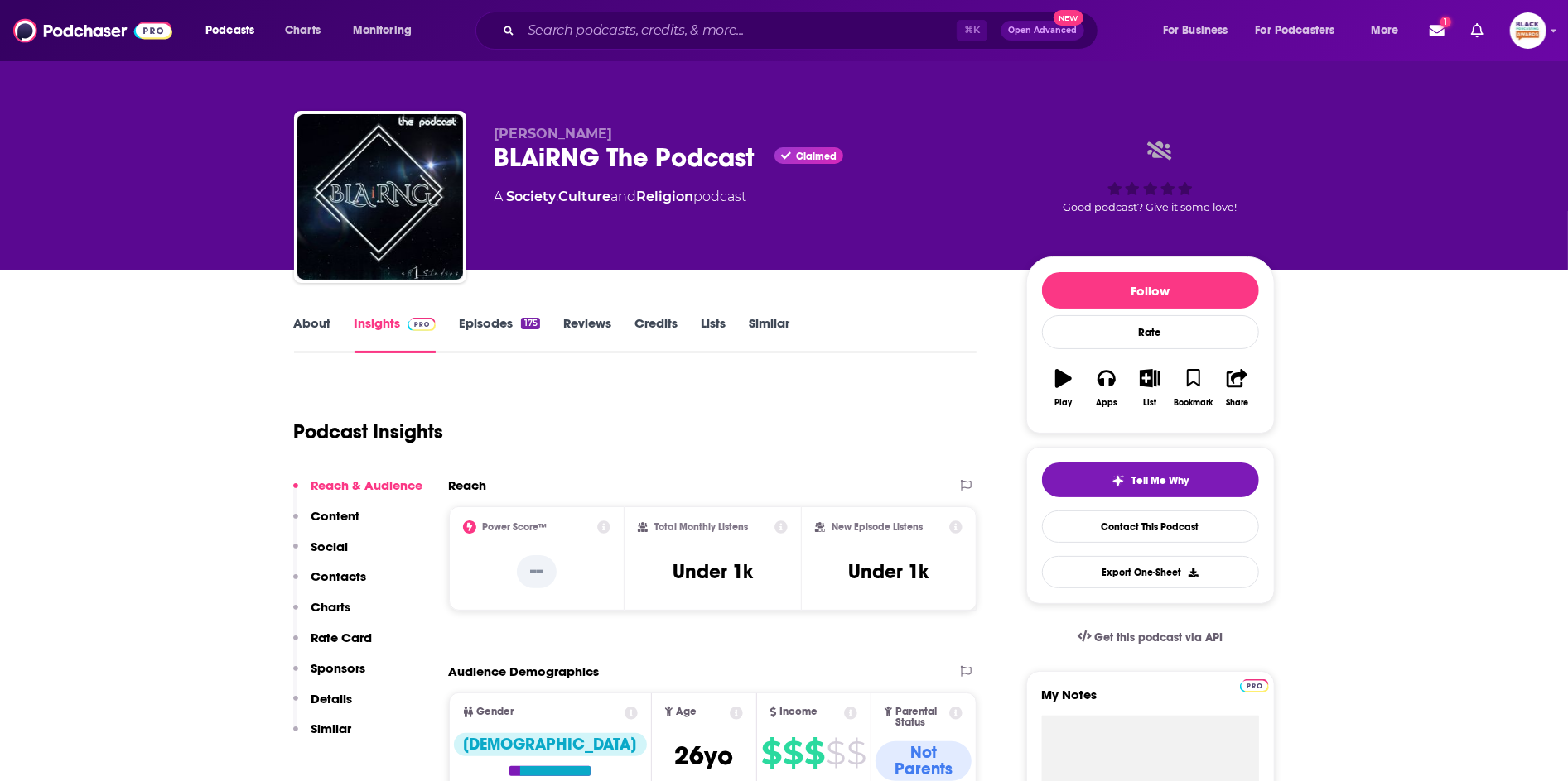
click at [1059, 377] on icon "button" at bounding box center [1063, 378] width 16 height 18
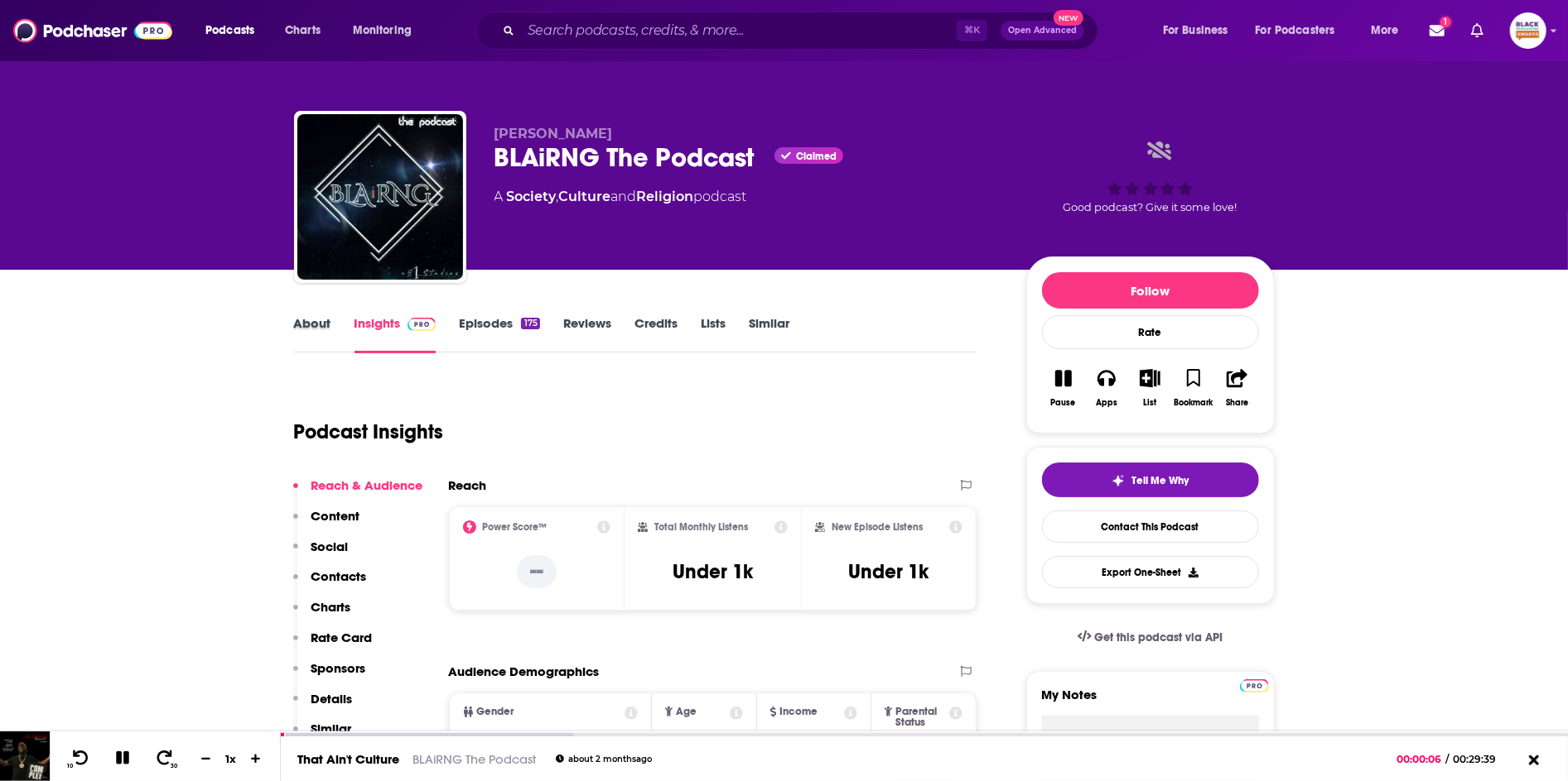
click at [335, 336] on div "About" at bounding box center [324, 334] width 60 height 38
click at [325, 324] on link "About" at bounding box center [312, 334] width 37 height 38
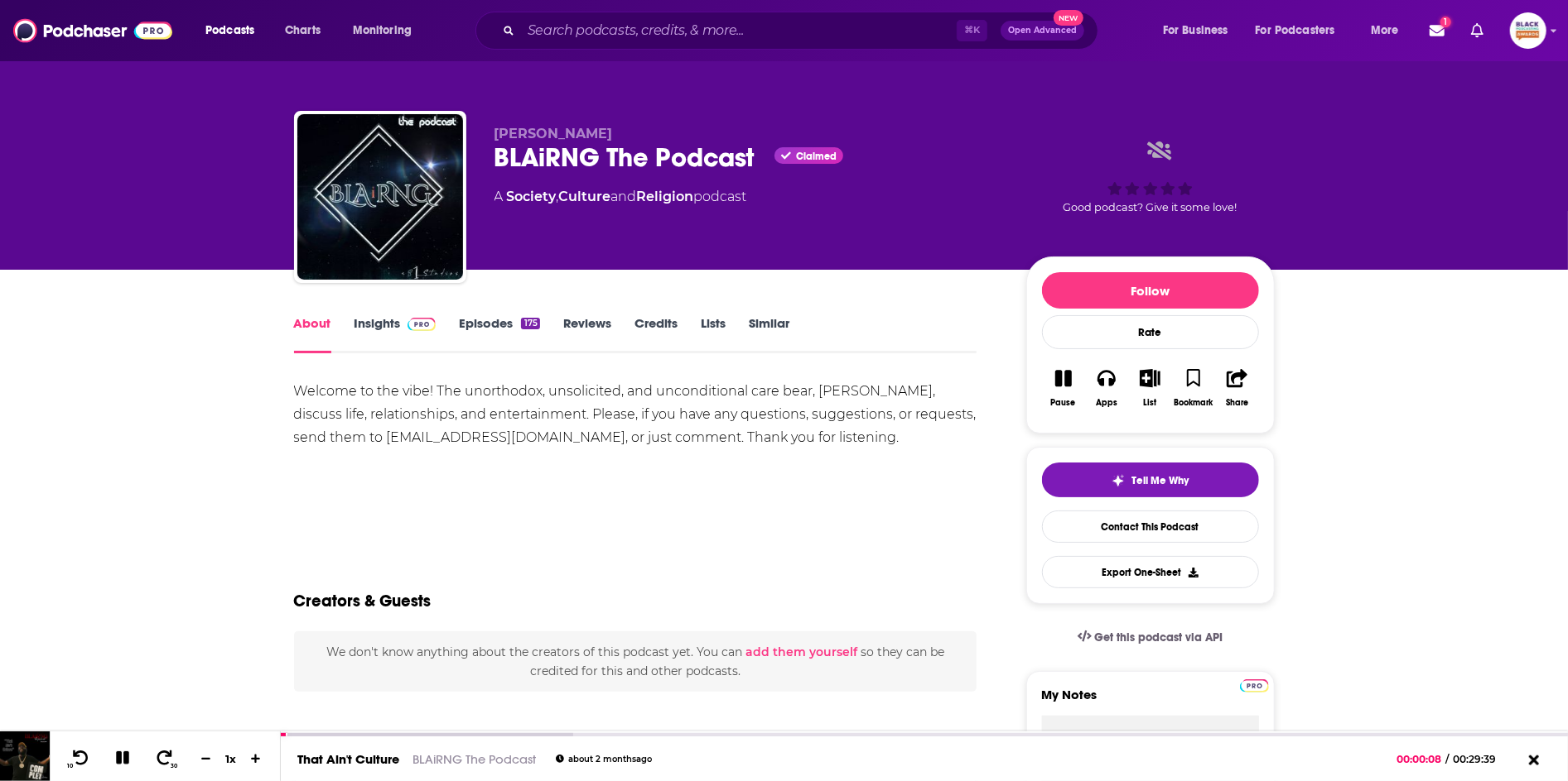
click at [1049, 382] on button "Pause" at bounding box center [1064, 387] width 43 height 60
click at [1187, 381] on icon "button" at bounding box center [1193, 378] width 14 height 18
click at [1138, 382] on button "List" at bounding box center [1149, 387] width 43 height 60
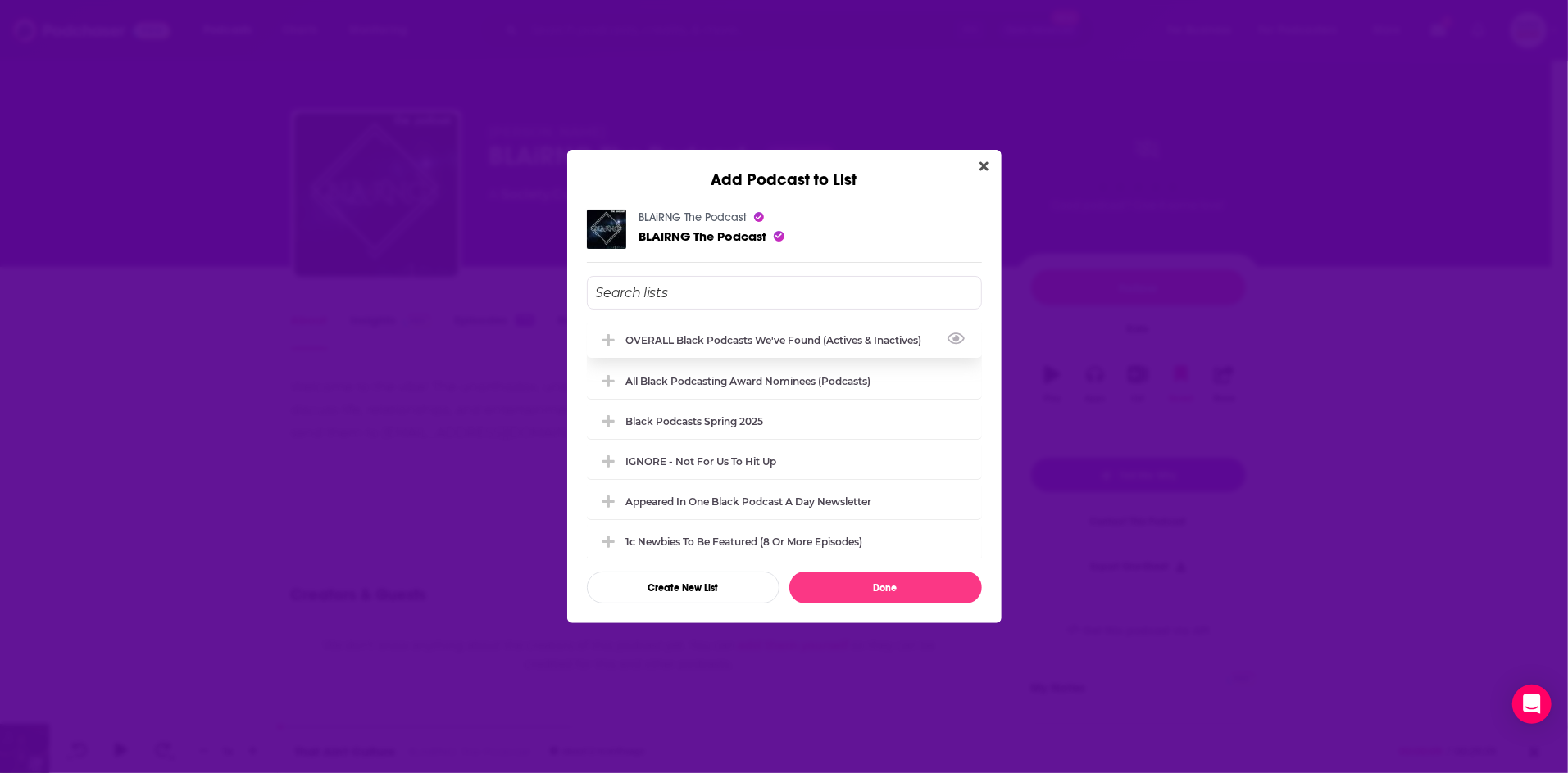
click at [765, 341] on div "OVERALL Black podcasts we've found (actives & inactives)" at bounding box center [779, 340] width 306 height 12
click at [929, 585] on button "Done" at bounding box center [885, 587] width 192 height 32
